Goal: Transaction & Acquisition: Purchase product/service

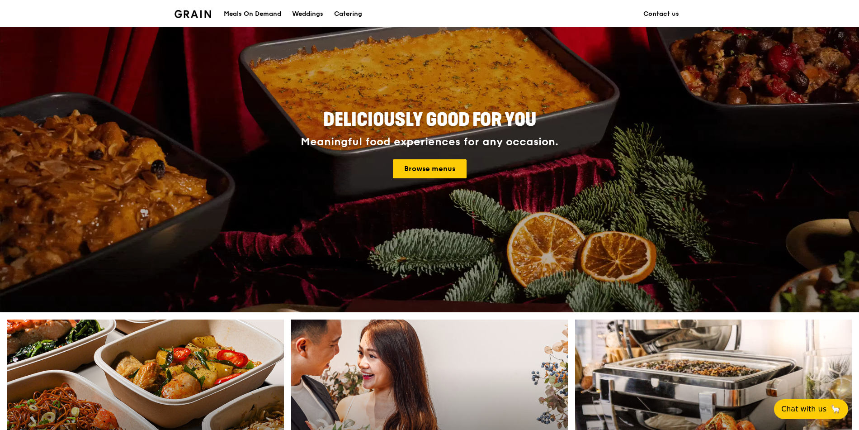
scroll to position [326, 0]
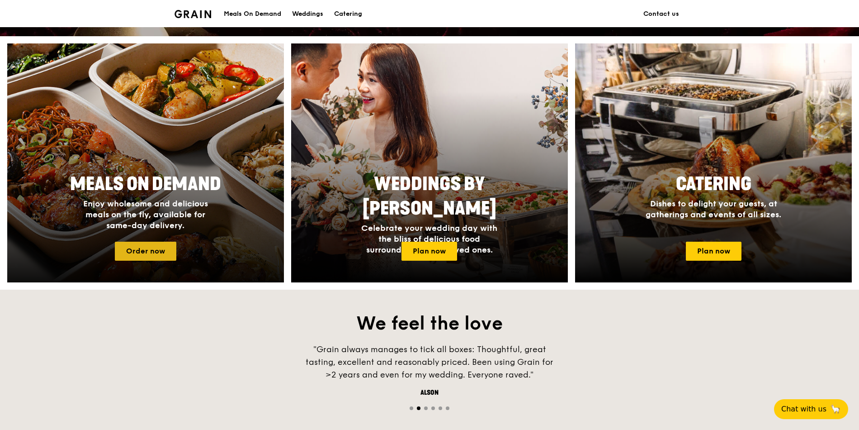
click at [135, 260] on link "Order now" at bounding box center [146, 251] width 62 height 19
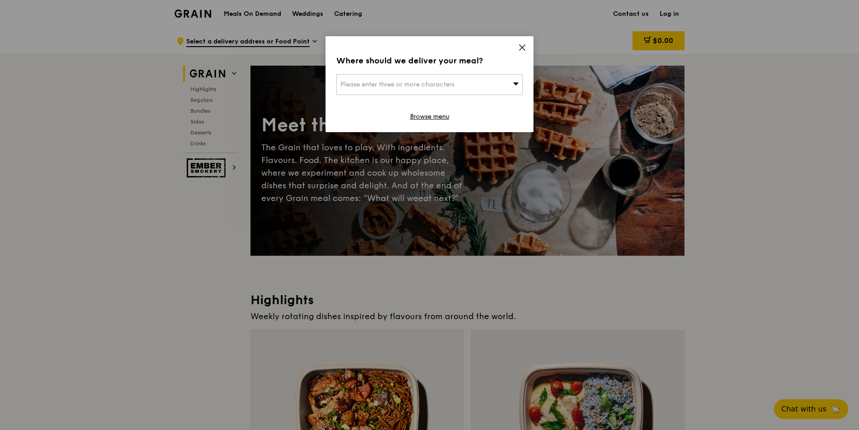
click at [469, 47] on div "Where should we deliver your meal? Please enter three or more characters Browse…" at bounding box center [430, 84] width 208 height 96
click at [469, 48] on icon at bounding box center [522, 47] width 8 height 8
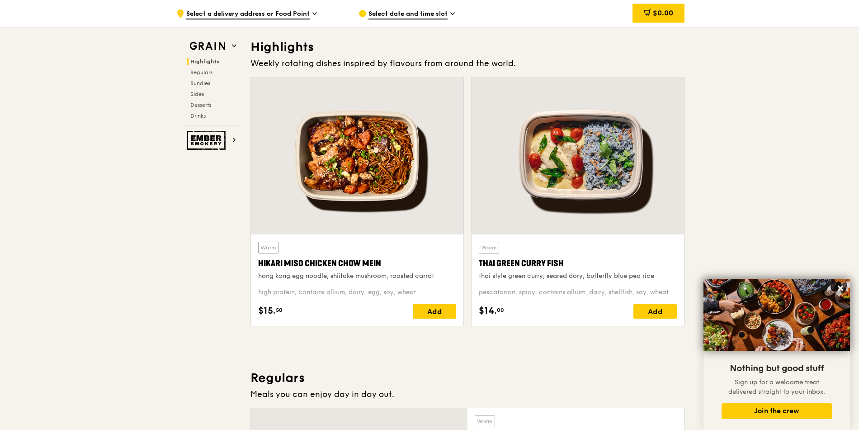
scroll to position [271, 0]
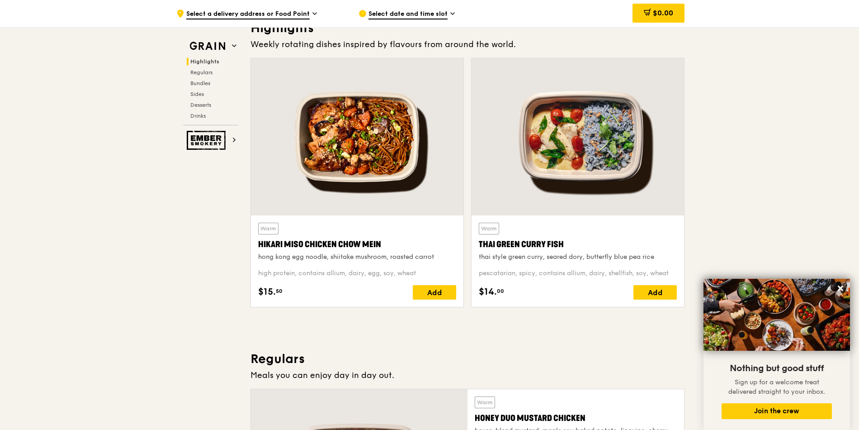
drag, startPoint x: 253, startPoint y: 247, endPoint x: 379, endPoint y: 247, distance: 125.3
click at [379, 247] on div "Warm Hikari Miso Chicken Chow Mein hong kong egg noodle, shiitake mushroom, roa…" at bounding box center [357, 260] width 213 height 91
copy div "Hikari Miso Chicken Chow Mein"
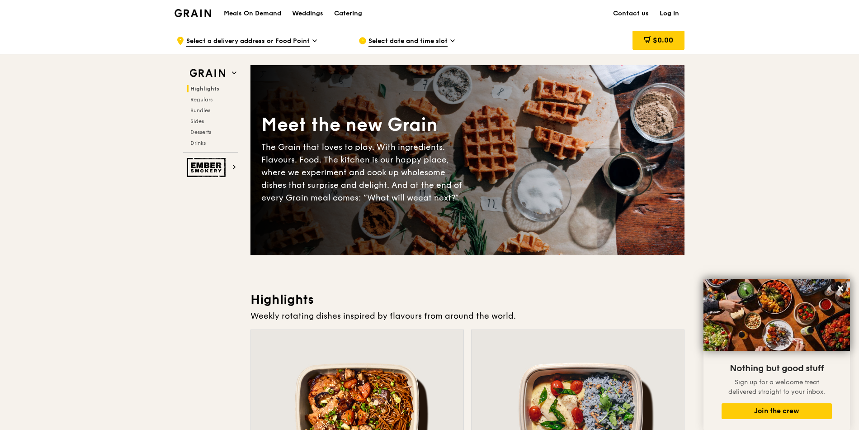
scroll to position [0, 0]
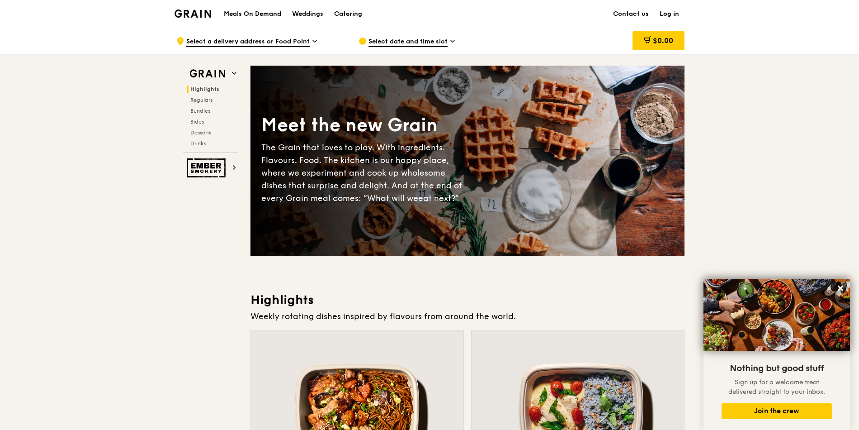
click at [242, 14] on h1 "Meals On Demand" at bounding box center [252, 13] width 57 height 9
click at [199, 12] on img at bounding box center [193, 13] width 37 height 8
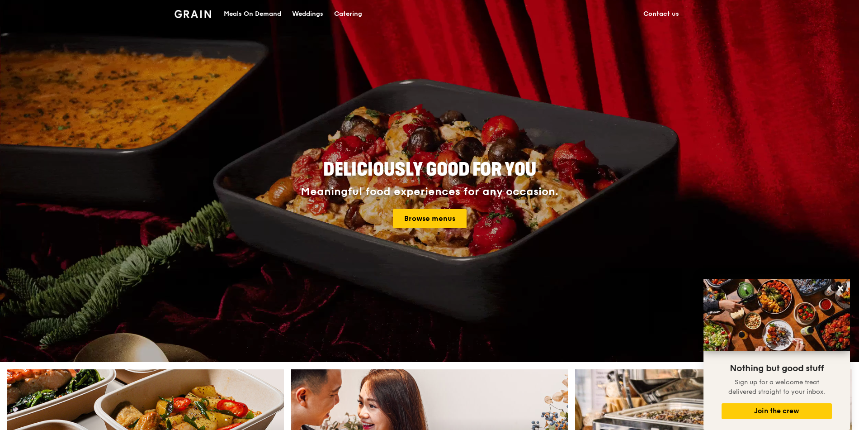
click at [191, 17] on img at bounding box center [193, 14] width 37 height 8
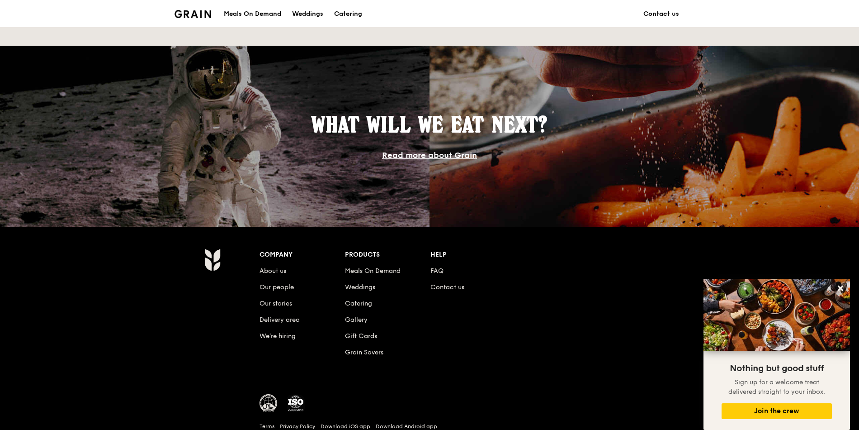
scroll to position [760, 0]
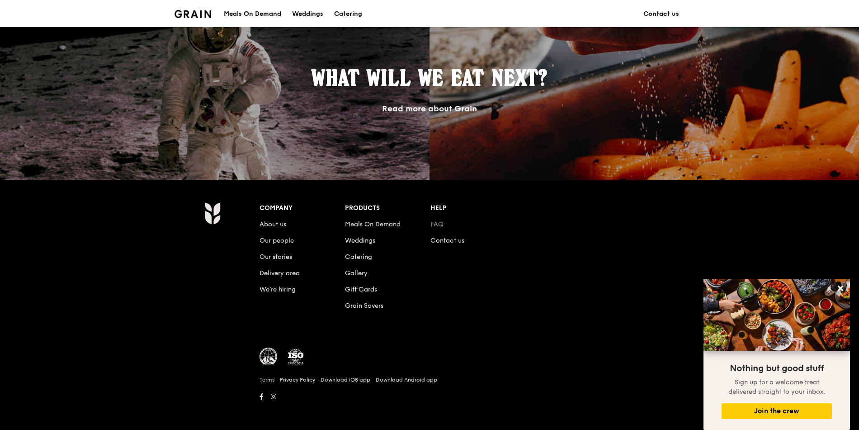
click at [436, 223] on link "FAQ" at bounding box center [437, 224] width 13 height 8
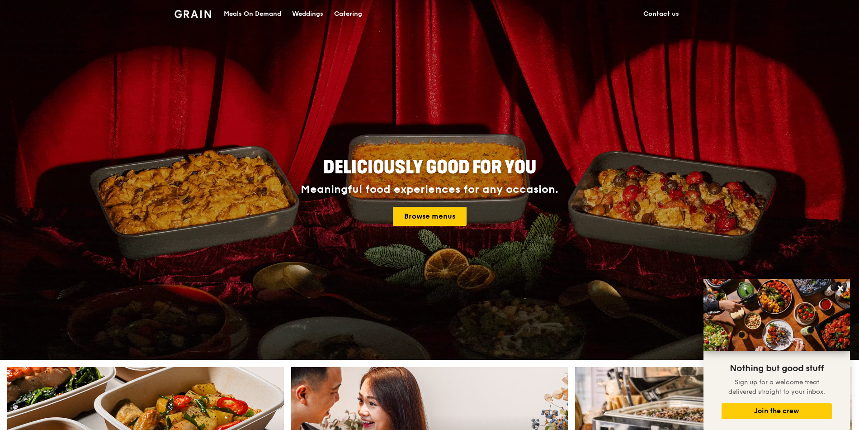
scroll to position [0, 0]
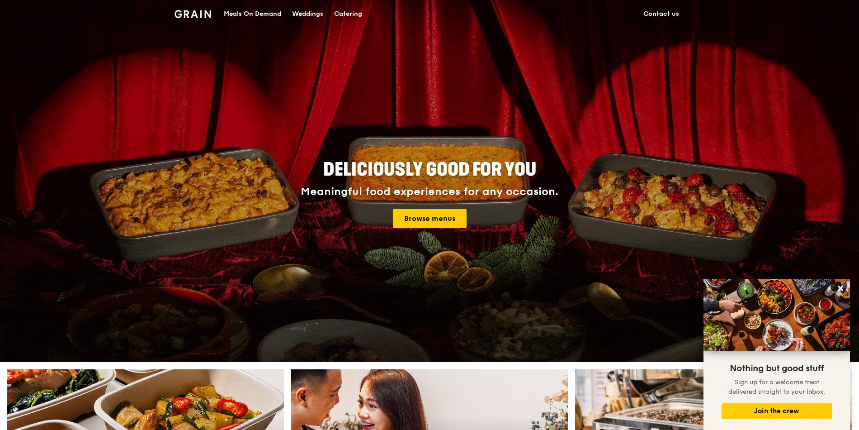
click at [237, 15] on div "Meals On Demand" at bounding box center [252, 13] width 57 height 27
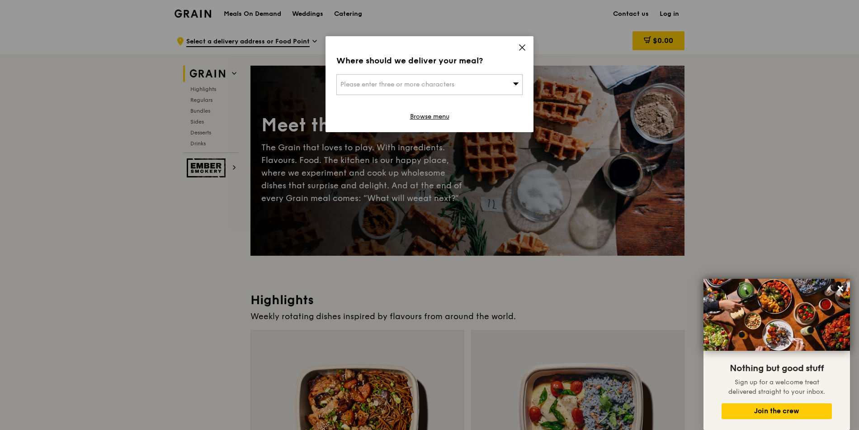
drag, startPoint x: 527, startPoint y: 47, endPoint x: 522, endPoint y: 47, distance: 5.9
click at [469, 47] on div "Where should we deliver your meal? Please enter three or more characters Browse…" at bounding box center [430, 84] width 208 height 96
click at [469, 47] on icon at bounding box center [522, 47] width 5 height 5
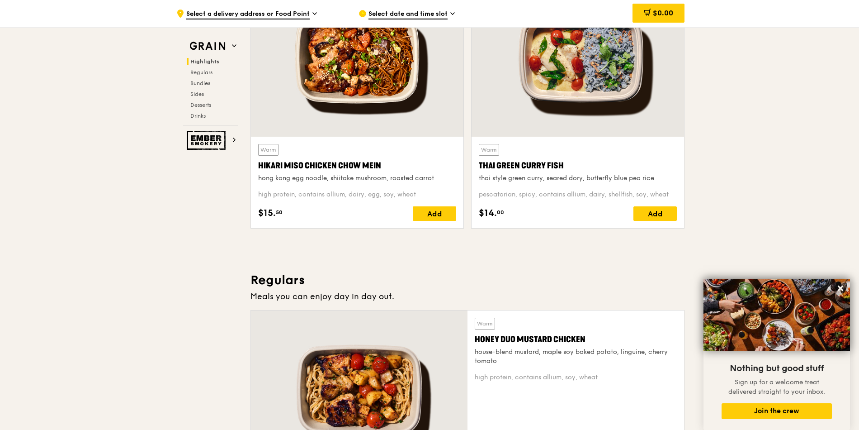
scroll to position [217, 0]
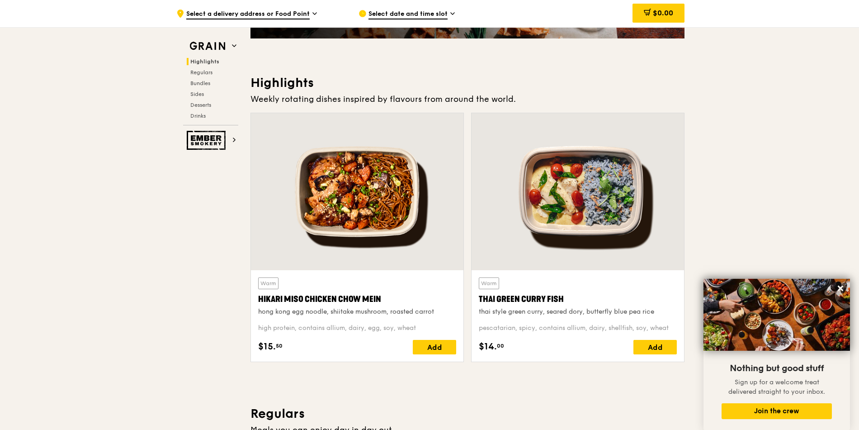
click at [266, 313] on div "hong kong egg noodle, shiitake mushroom, roasted carrot" at bounding box center [357, 311] width 198 height 9
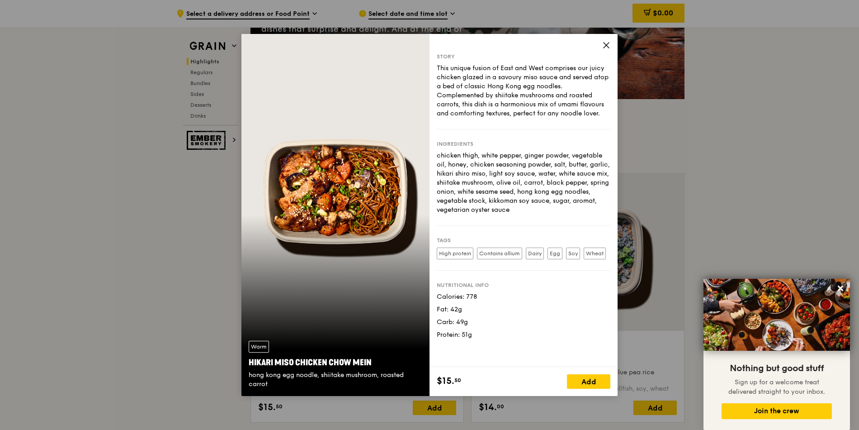
scroll to position [163, 0]
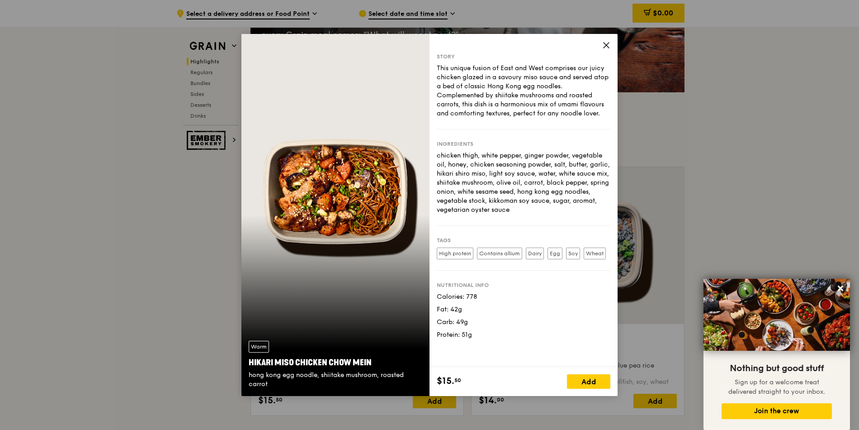
drag, startPoint x: 258, startPoint y: 367, endPoint x: 300, endPoint y: 386, distance: 46.2
click at [300, 386] on div "Warm Hikari Miso Chicken Chow Mein hong kong egg noodle, shiitake mushroom, roa…" at bounding box center [336, 364] width 188 height 62
click at [469, 47] on icon at bounding box center [606, 45] width 5 height 5
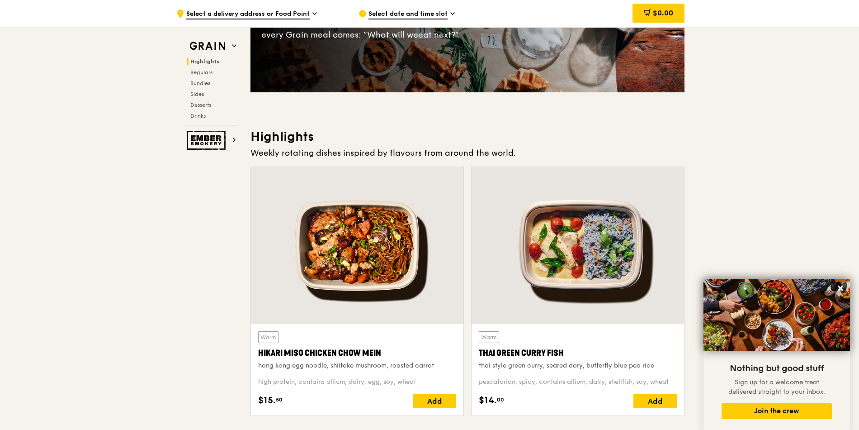
drag, startPoint x: 254, startPoint y: 351, endPoint x: 426, endPoint y: 384, distance: 174.9
click at [426, 384] on div "Warm Hikari Miso Chicken Chow Mein hong kong egg noodle, shiitake mushroom, roa…" at bounding box center [357, 369] width 213 height 91
copy div "Hikari Miso Chicken Chow Mein hong kong egg noodle, shiitake mushroom, roasted …"
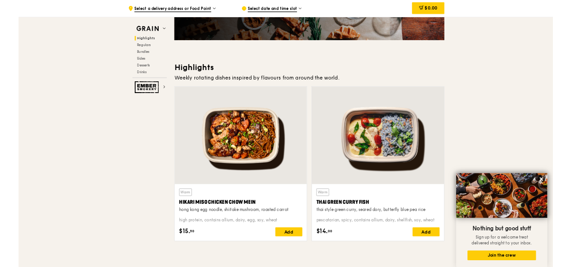
scroll to position [217, 0]
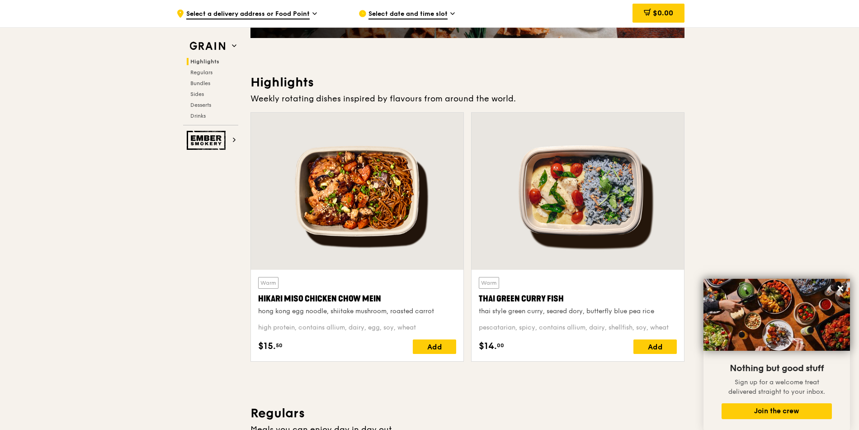
drag, startPoint x: 398, startPoint y: 210, endPoint x: 385, endPoint y: 202, distance: 15.3
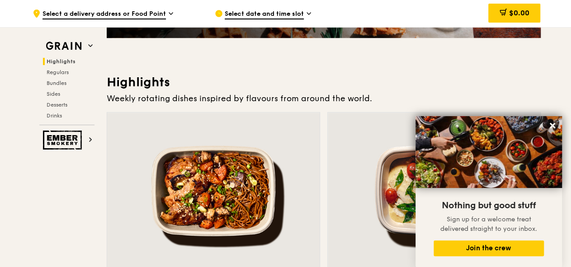
drag, startPoint x: 260, startPoint y: 149, endPoint x: 571, endPoint y: 195, distance: 315.1
click at [469, 88] on h3 "Highlights" at bounding box center [324, 82] width 434 height 16
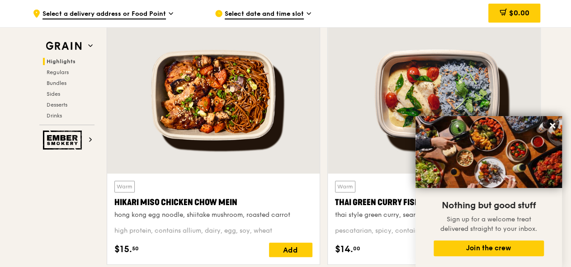
scroll to position [326, 0]
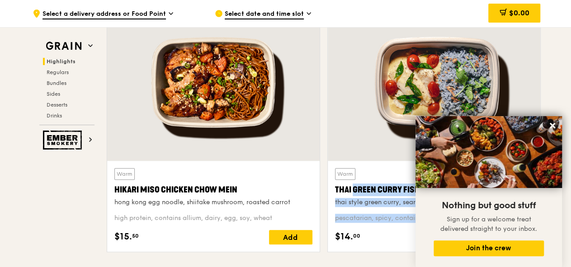
drag, startPoint x: 331, startPoint y: 189, endPoint x: 409, endPoint y: 219, distance: 83.8
click at [409, 219] on div "Warm Thai Green [PERSON_NAME] Fish thai style green [PERSON_NAME], seared dory,…" at bounding box center [434, 206] width 213 height 91
click at [469, 127] on icon at bounding box center [552, 125] width 5 height 5
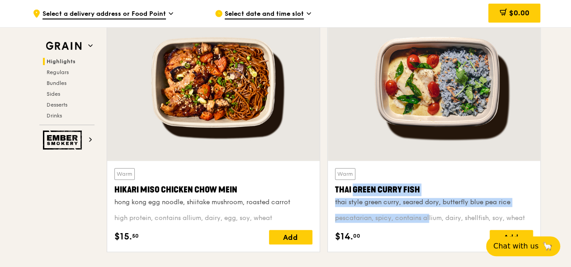
click at [336, 188] on div "Thai Green Curry Fish" at bounding box center [434, 190] width 198 height 13
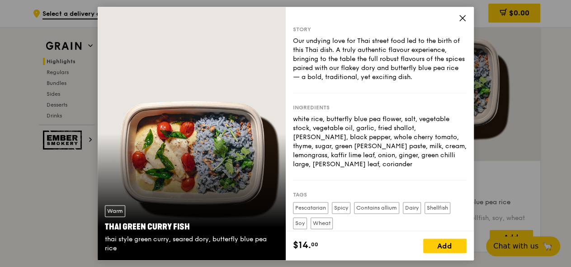
click at [463, 20] on icon at bounding box center [463, 18] width 8 height 8
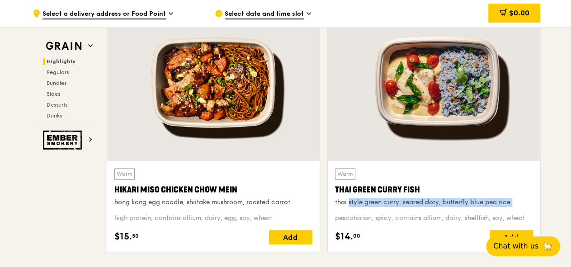
drag, startPoint x: 330, startPoint y: 201, endPoint x: 346, endPoint y: 199, distance: 15.9
click at [378, 207] on div "Warm Thai Green [PERSON_NAME] Fish thai style green [PERSON_NAME], seared dory,…" at bounding box center [434, 206] width 213 height 91
drag, startPoint x: 330, startPoint y: 191, endPoint x: 521, endPoint y: 220, distance: 193.1
click at [469, 222] on div "Warm Thai Green [PERSON_NAME] Fish thai style green [PERSON_NAME], seared dory,…" at bounding box center [434, 206] width 213 height 91
copy div "Thai Green [PERSON_NAME] Fish thai style green [PERSON_NAME], seared dory, butt…"
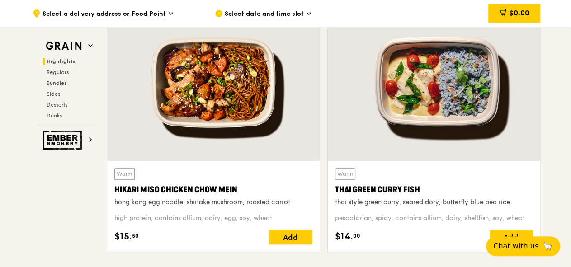
drag, startPoint x: 489, startPoint y: 115, endPoint x: 477, endPoint y: 114, distance: 12.2
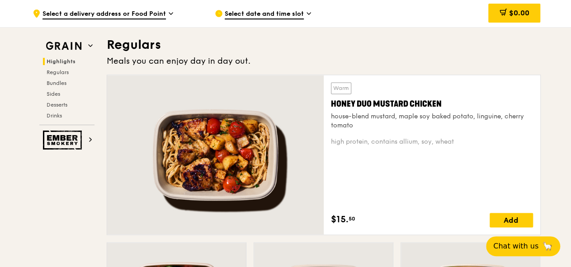
scroll to position [615, 0]
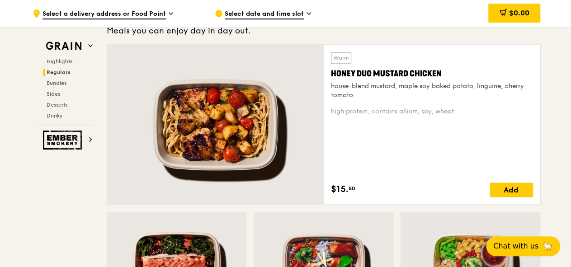
drag, startPoint x: 346, startPoint y: 77, endPoint x: 454, endPoint y: 112, distance: 114.2
click at [454, 112] on div "Warm Honey Duo Mustard Chicken house-blend mustard, maple soy baked potato, lin…" at bounding box center [432, 125] width 217 height 160
copy div "Honey Duo Mustard Chicken house-blend mustard, maple soy baked potato, linguine…"
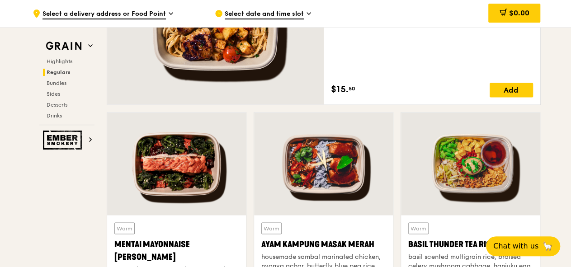
scroll to position [724, 0]
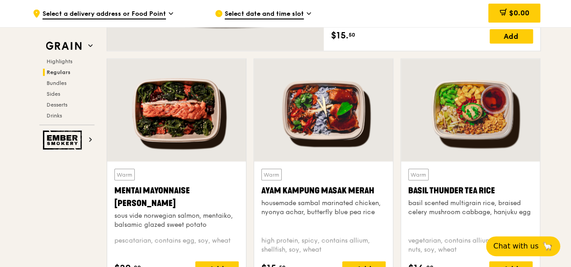
scroll to position [796, 0]
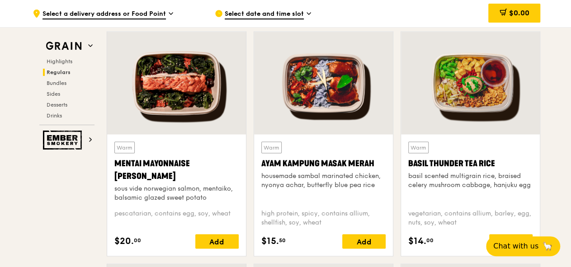
drag, startPoint x: 108, startPoint y: 159, endPoint x: 237, endPoint y: 212, distance: 139.6
click at [237, 212] on div "Warm Mentai Mayonnaise Aburi Salmon sous vide norwegian salmon, mentaiko, balsa…" at bounding box center [176, 195] width 139 height 122
copy div "Mentai Mayonnaise Aburi Salmon sous vide norwegian salmon, mentaiko, balsamic g…"
drag, startPoint x: 257, startPoint y: 163, endPoint x: 375, endPoint y: 222, distance: 131.9
click at [375, 222] on div "Warm Ayam [GEOGRAPHIC_DATA] housemade sambal marinated chicken, nyonya achar, b…" at bounding box center [323, 195] width 139 height 122
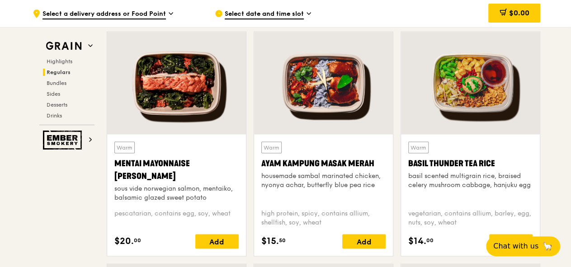
copy div "Ayam Kampung Masak Merah housemade sambal marinated chicken, nyonya achar, butt…"
drag, startPoint x: 403, startPoint y: 164, endPoint x: 498, endPoint y: 223, distance: 112.2
click at [469, 223] on div "Warm Basil Thunder Tea [PERSON_NAME] scented multigrain rice, braised celery mu…" at bounding box center [470, 195] width 139 height 122
copy div "Basil Thunder Tea [PERSON_NAME] scented multigrain rice, braised celery mushroo…"
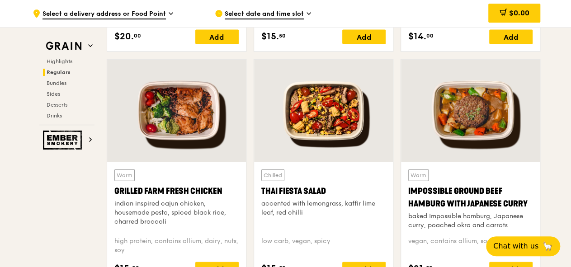
scroll to position [1013, 0]
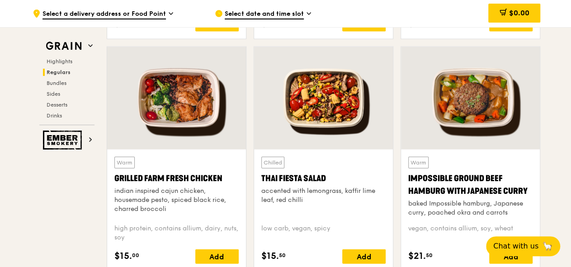
drag, startPoint x: 110, startPoint y: 178, endPoint x: 178, endPoint y: 227, distance: 83.2
click at [183, 233] on div "Warm Grilled Farm Fresh Chicken indian inspired cajun chicken, housemade pesto,…" at bounding box center [176, 211] width 139 height 122
copy div "Grilled Farm Fresh Chicken indian inspired cajun chicken, housemade pesto, spic…"
drag, startPoint x: 256, startPoint y: 176, endPoint x: 332, endPoint y: 231, distance: 92.7
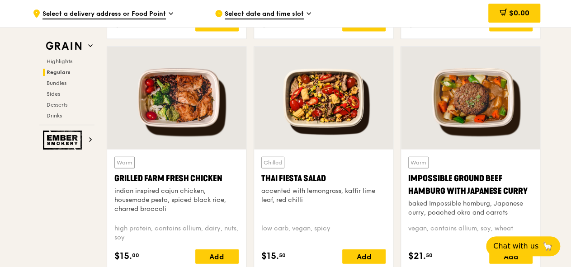
click at [332, 231] on div "Chilled Thai Fiesta Salad accented with lemongrass, kaffir lime leaf, red chill…" at bounding box center [323, 211] width 139 height 122
copy div "Thai Fiesta Salad accented with lemongrass, kaffir lime leaf, red chilli low ca…"
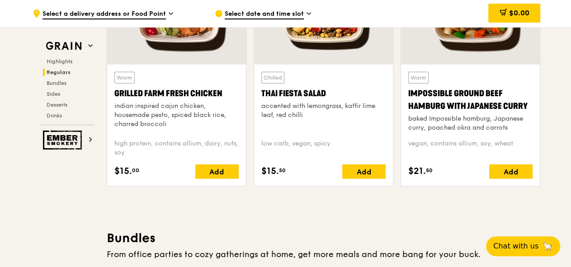
scroll to position [1086, 0]
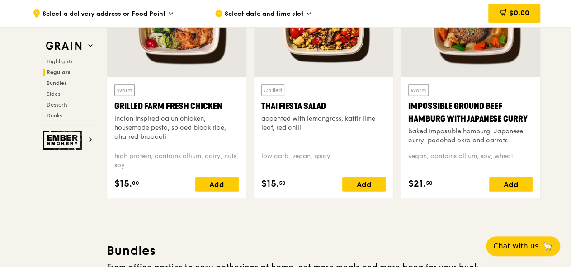
drag, startPoint x: 403, startPoint y: 104, endPoint x: 517, endPoint y: 159, distance: 126.6
click at [469, 159] on div "Warm Impossible Ground Beef Hamburg with Japanese [PERSON_NAME] baked Impossibl…" at bounding box center [470, 138] width 139 height 122
copy div "Impossible Ground Beef Hamburg with Japanese [PERSON_NAME] baked Impossible ham…"
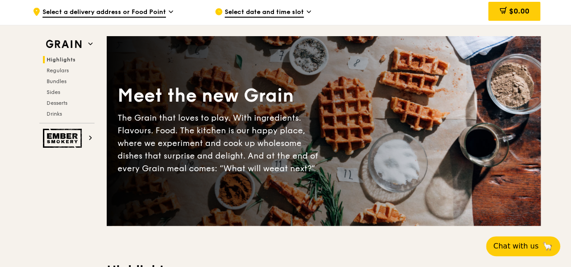
scroll to position [0, 0]
